Goal: Navigation & Orientation: Find specific page/section

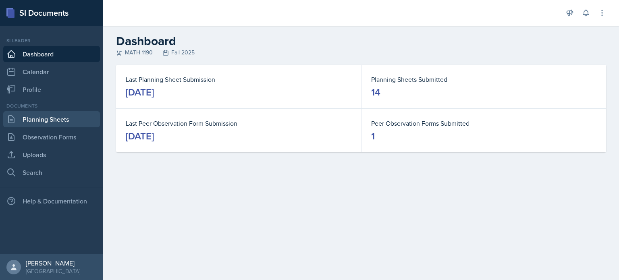
drag, startPoint x: 51, startPoint y: 122, endPoint x: 43, endPoint y: 120, distance: 7.4
click at [43, 120] on link "Planning Sheets" at bounding box center [51, 119] width 97 height 16
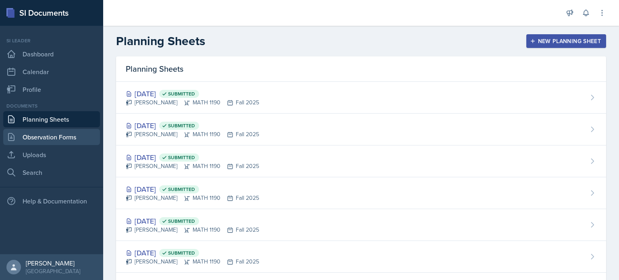
click at [72, 132] on link "Observation Forms" at bounding box center [51, 137] width 97 height 16
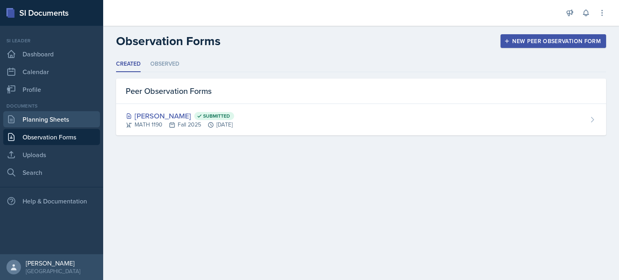
click at [70, 111] on link "Planning Sheets" at bounding box center [51, 119] width 97 height 16
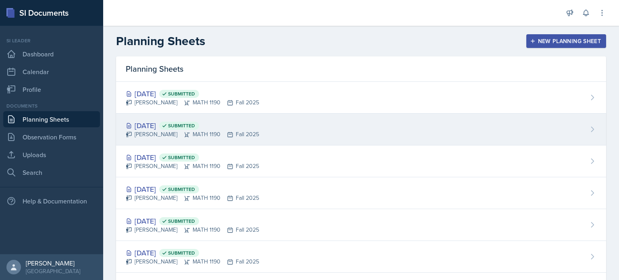
click at [214, 137] on div "[PERSON_NAME] MATH 1190 Fall 2025" at bounding box center [192, 134] width 133 height 8
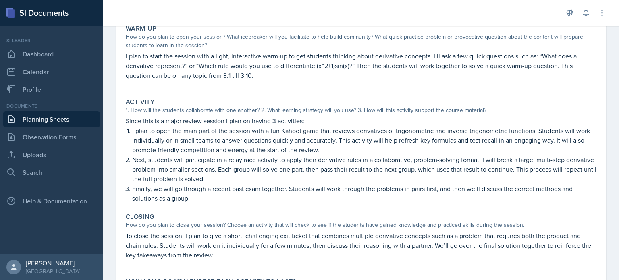
scroll to position [138, 0]
